Goal: Task Accomplishment & Management: Manage account settings

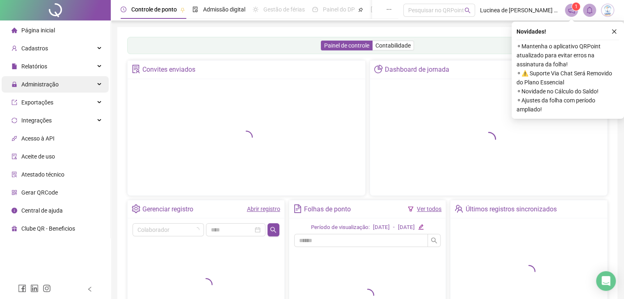
click at [63, 82] on div "Administração" at bounding box center [55, 84] width 107 height 16
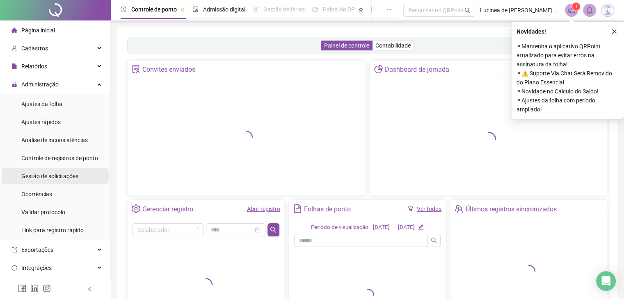
click at [54, 179] on span "Gestão de solicitações" at bounding box center [49, 176] width 57 height 7
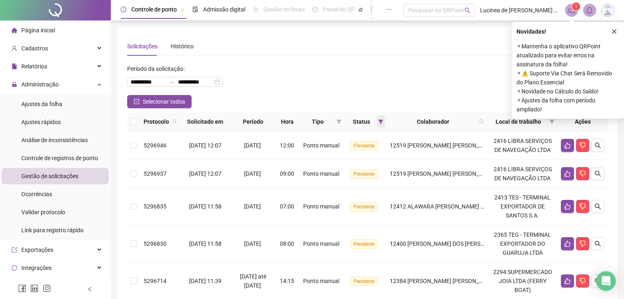
click at [385, 123] on span at bounding box center [381, 122] width 8 height 12
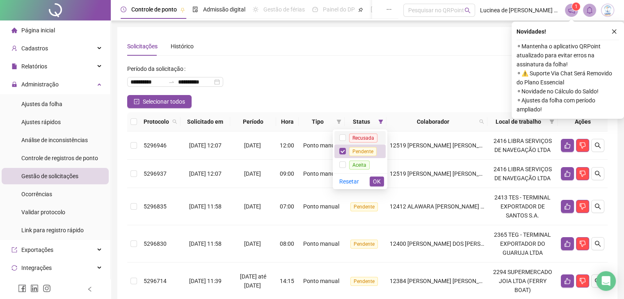
click at [369, 135] on span "Recusada" at bounding box center [363, 138] width 35 height 7
click at [365, 165] on span "Aceita" at bounding box center [359, 165] width 21 height 9
click at [372, 183] on button "OK" at bounding box center [377, 182] width 14 height 10
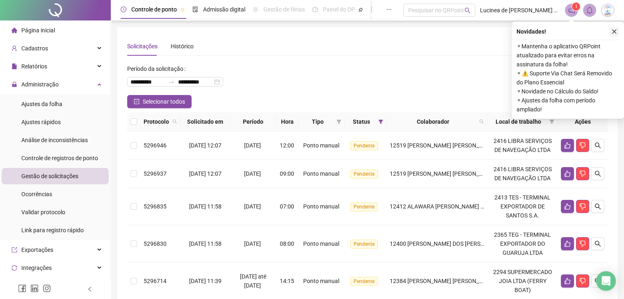
click at [614, 27] on button "button" at bounding box center [614, 32] width 10 height 10
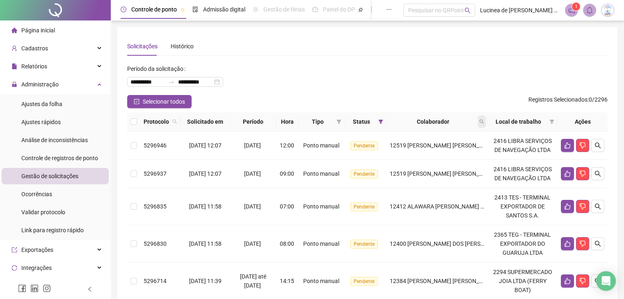
click at [481, 121] on icon "search" at bounding box center [481, 121] width 5 height 5
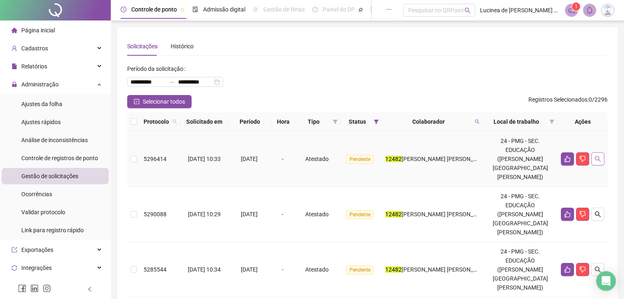
click at [600, 158] on button "button" at bounding box center [597, 159] width 13 height 13
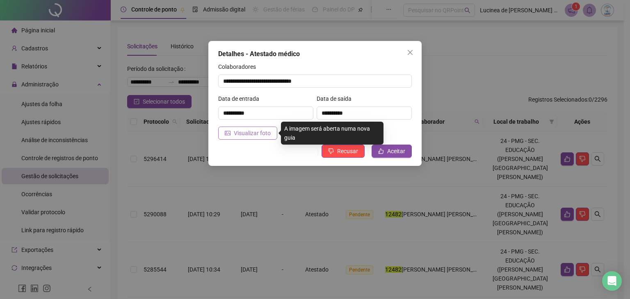
click at [232, 136] on button "Visualizar foto" at bounding box center [247, 133] width 59 height 13
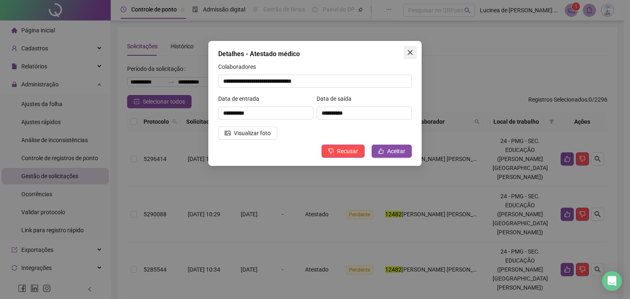
click at [410, 51] on icon "close" at bounding box center [410, 52] width 7 height 7
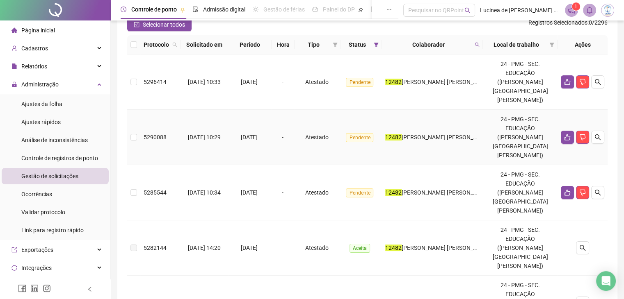
scroll to position [82, 0]
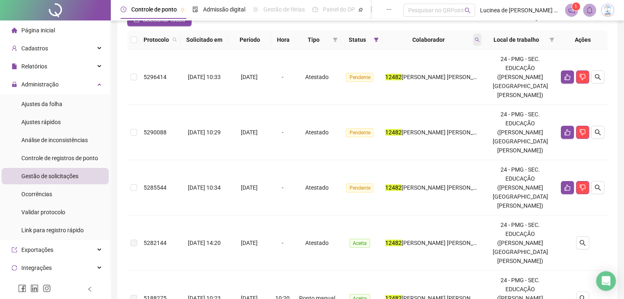
click at [481, 37] on span at bounding box center [477, 40] width 8 height 12
type input "*****"
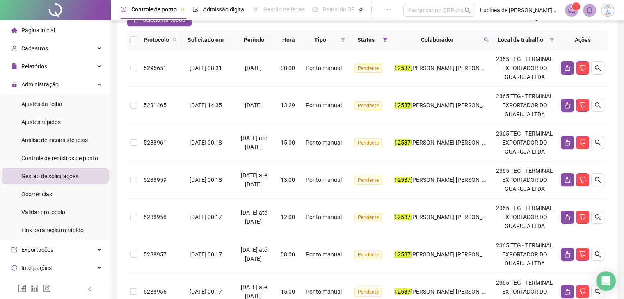
scroll to position [0, 0]
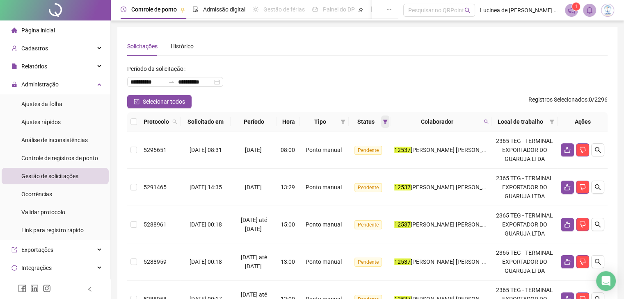
click at [387, 122] on icon "filter" at bounding box center [385, 121] width 5 height 5
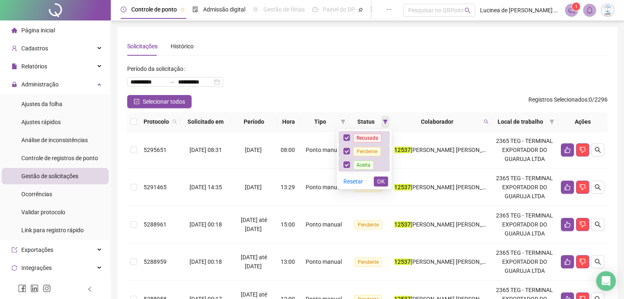
click at [387, 122] on icon "filter" at bounding box center [385, 121] width 5 height 5
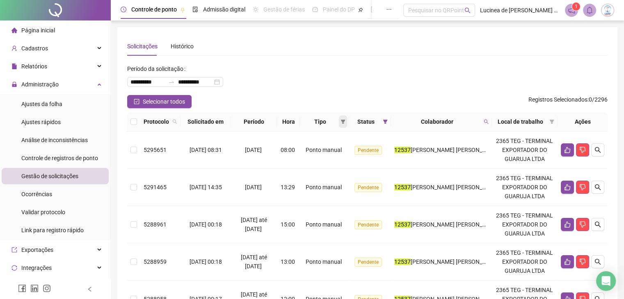
click at [345, 123] on icon "filter" at bounding box center [342, 121] width 5 height 5
click at [322, 154] on span "Atestado" at bounding box center [319, 151] width 23 height 7
click at [344, 183] on button "OK" at bounding box center [340, 181] width 14 height 10
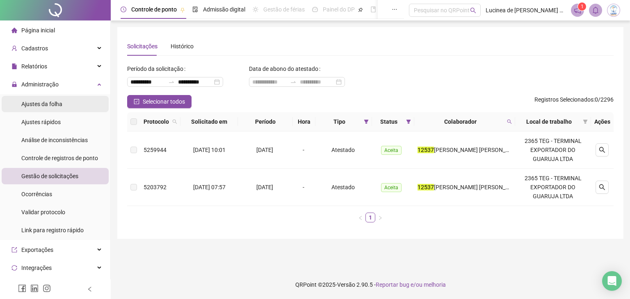
click at [51, 107] on span "Ajustes da folha" at bounding box center [41, 104] width 41 height 7
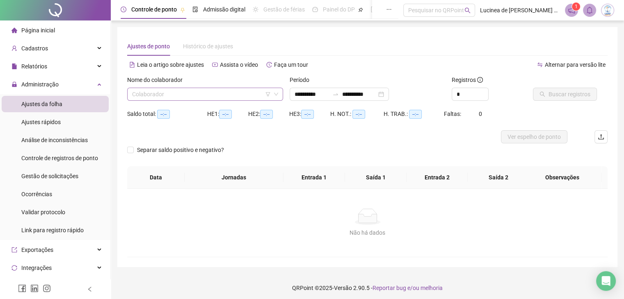
click at [208, 94] on input "search" at bounding box center [201, 94] width 139 height 12
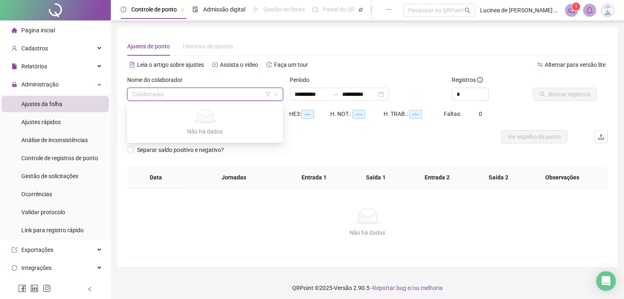
type input "*"
type input "**********"
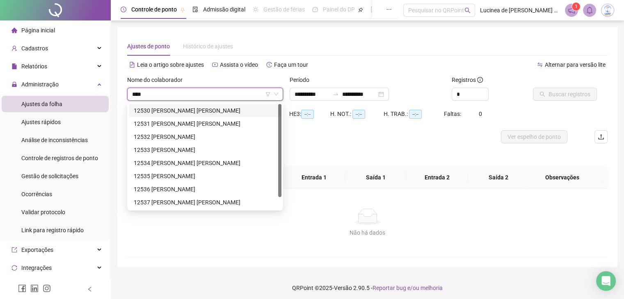
type input "*****"
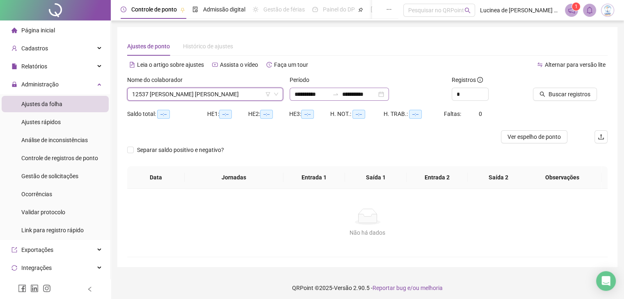
click at [389, 99] on div "**********" at bounding box center [339, 94] width 99 height 13
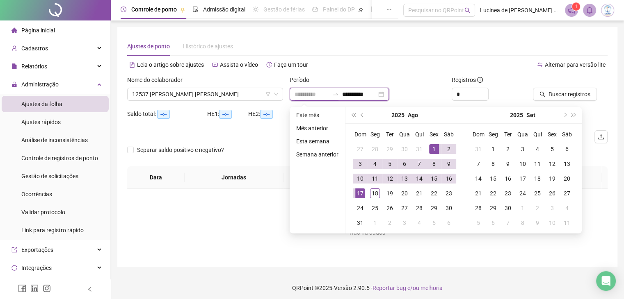
type input "**********"
click at [437, 150] on div "1" at bounding box center [434, 149] width 10 height 10
type input "**********"
click at [381, 194] on td "18" at bounding box center [375, 193] width 15 height 15
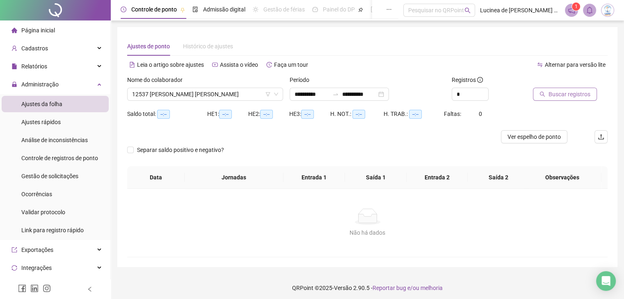
click at [555, 94] on span "Buscar registros" at bounding box center [569, 94] width 42 height 9
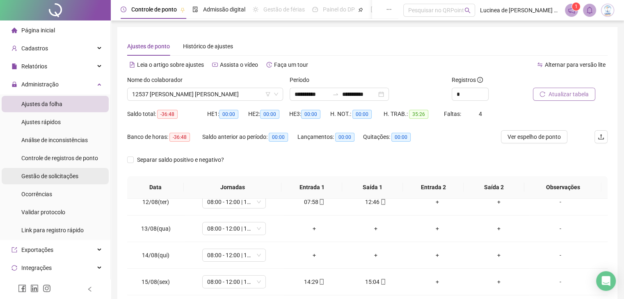
click at [55, 178] on span "Gestão de solicitações" at bounding box center [49, 176] width 57 height 7
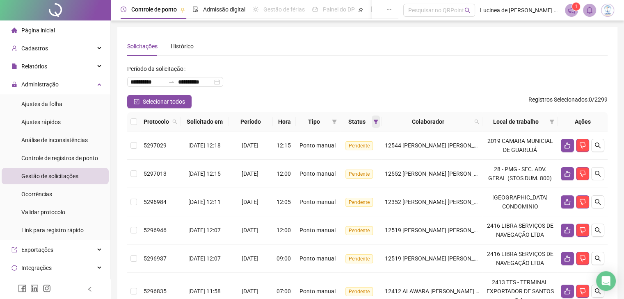
click at [378, 122] on icon "filter" at bounding box center [375, 121] width 5 height 5
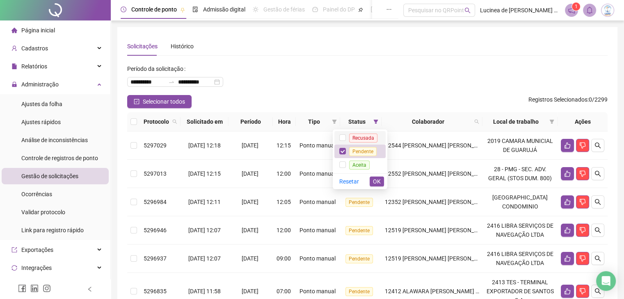
click at [368, 137] on span "Recusada" at bounding box center [363, 138] width 28 height 9
click at [366, 163] on span "Aceita" at bounding box center [359, 165] width 21 height 9
click at [379, 186] on span "OK" at bounding box center [377, 181] width 8 height 9
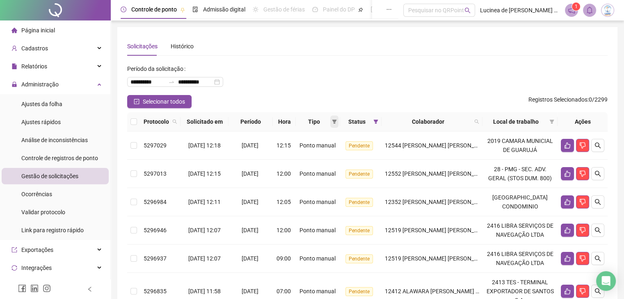
click at [337, 123] on icon "filter" at bounding box center [334, 122] width 5 height 4
click at [322, 150] on span "Atestado" at bounding box center [315, 151] width 23 height 7
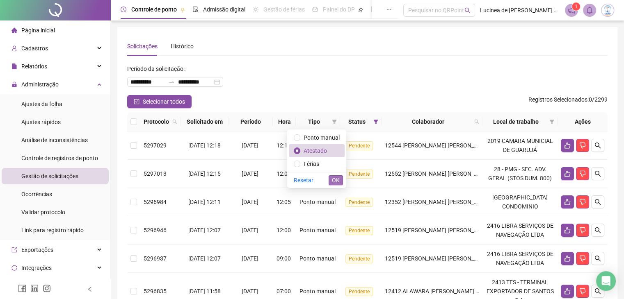
click at [333, 180] on span "OK" at bounding box center [336, 180] width 8 height 9
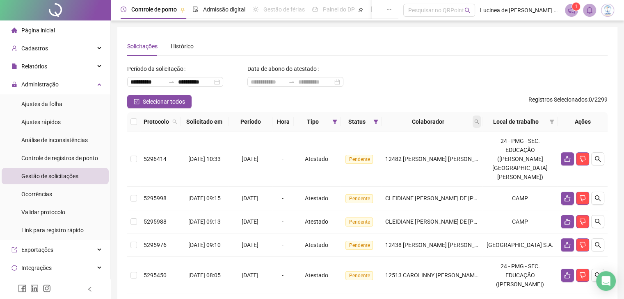
click at [479, 120] on icon "search" at bounding box center [476, 121] width 5 height 5
type input "*****"
